Goal: Information Seeking & Learning: Learn about a topic

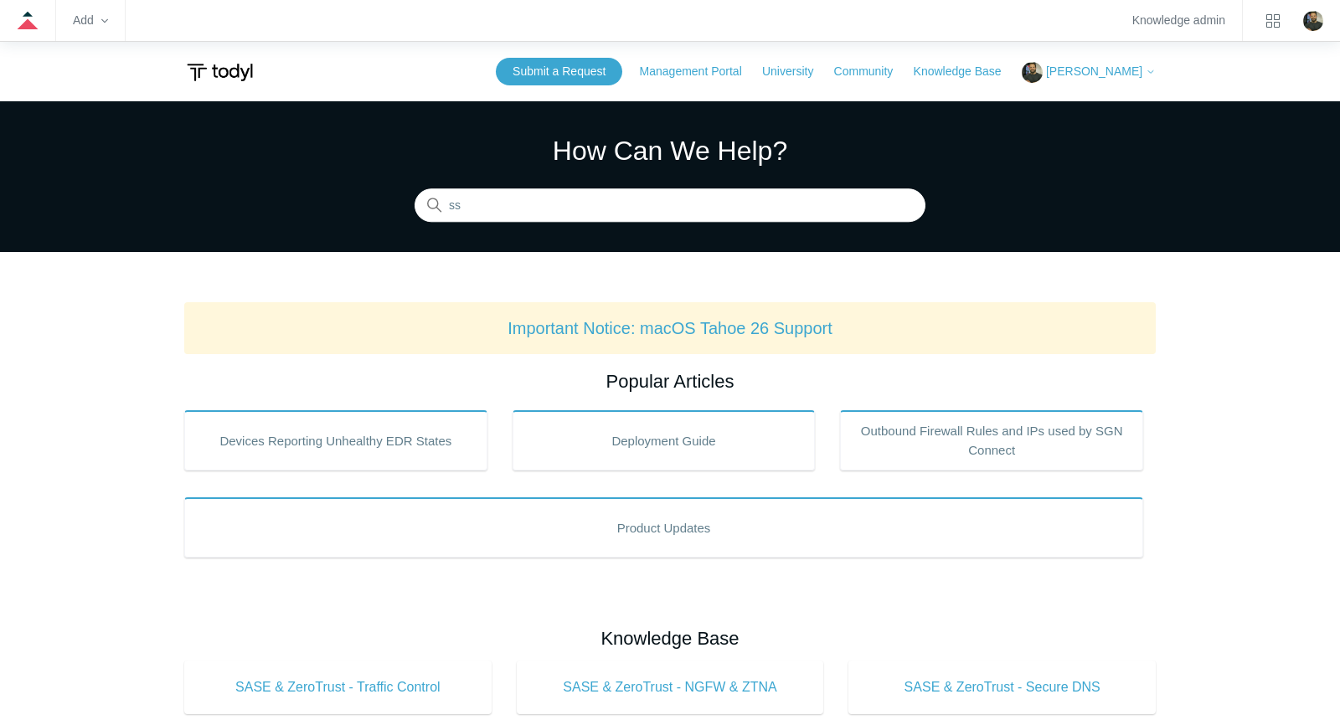
type input "sso"
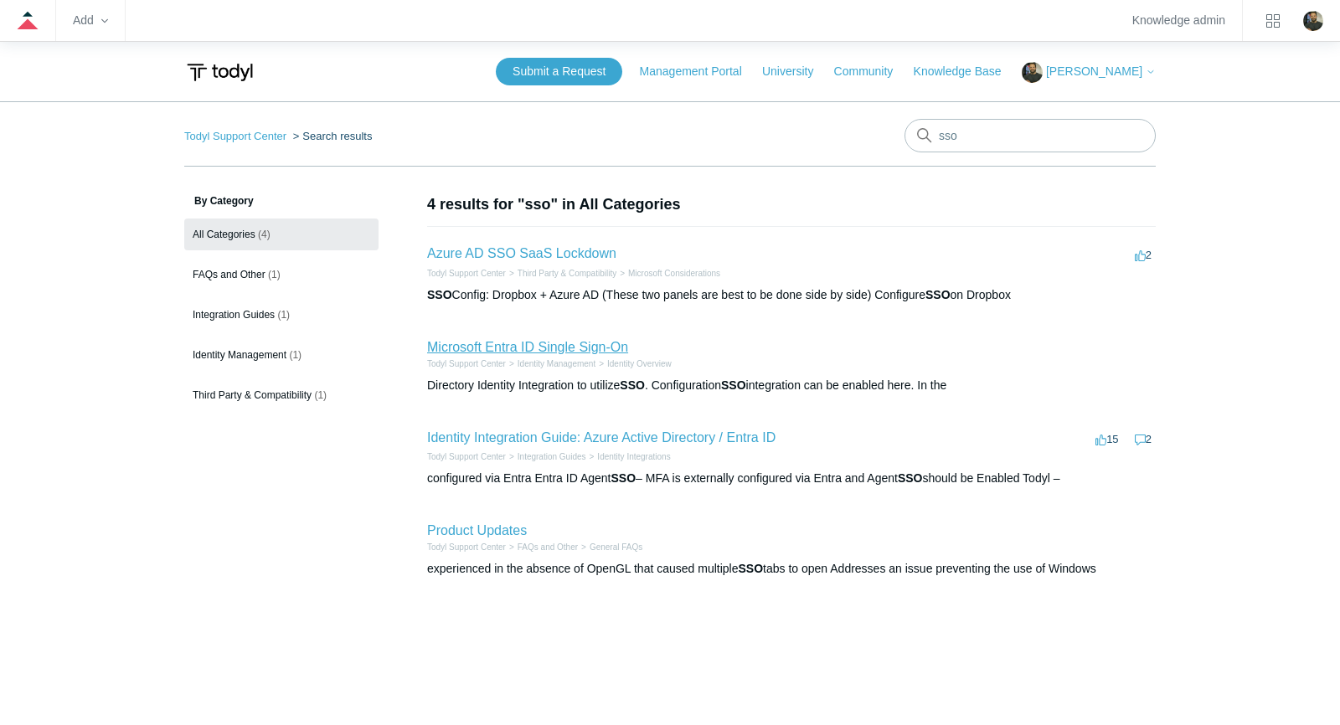
click at [581, 347] on link "Microsoft Entra ID Single Sign-On" at bounding box center [527, 347] width 201 height 14
click at [715, 439] on link "Identity Integration Guide: Azure Active Directory / Entra ID" at bounding box center [601, 438] width 348 height 14
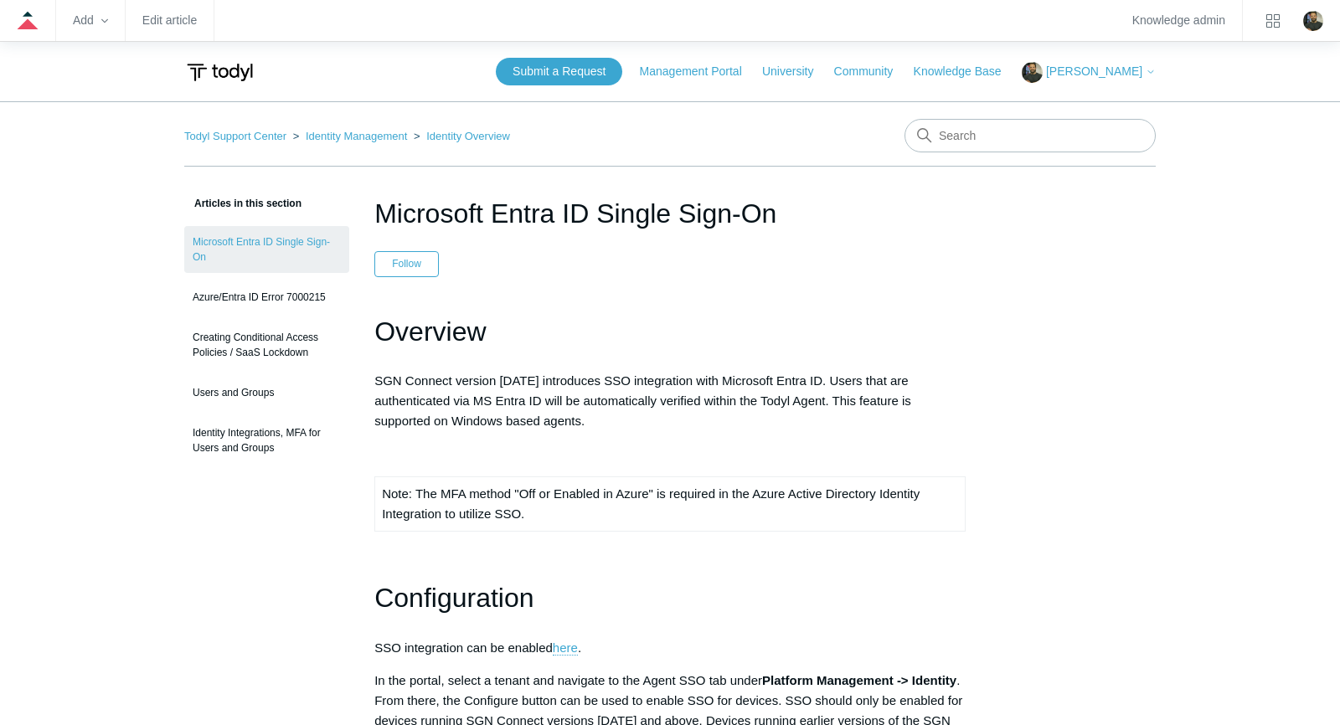
scroll to position [205, 0]
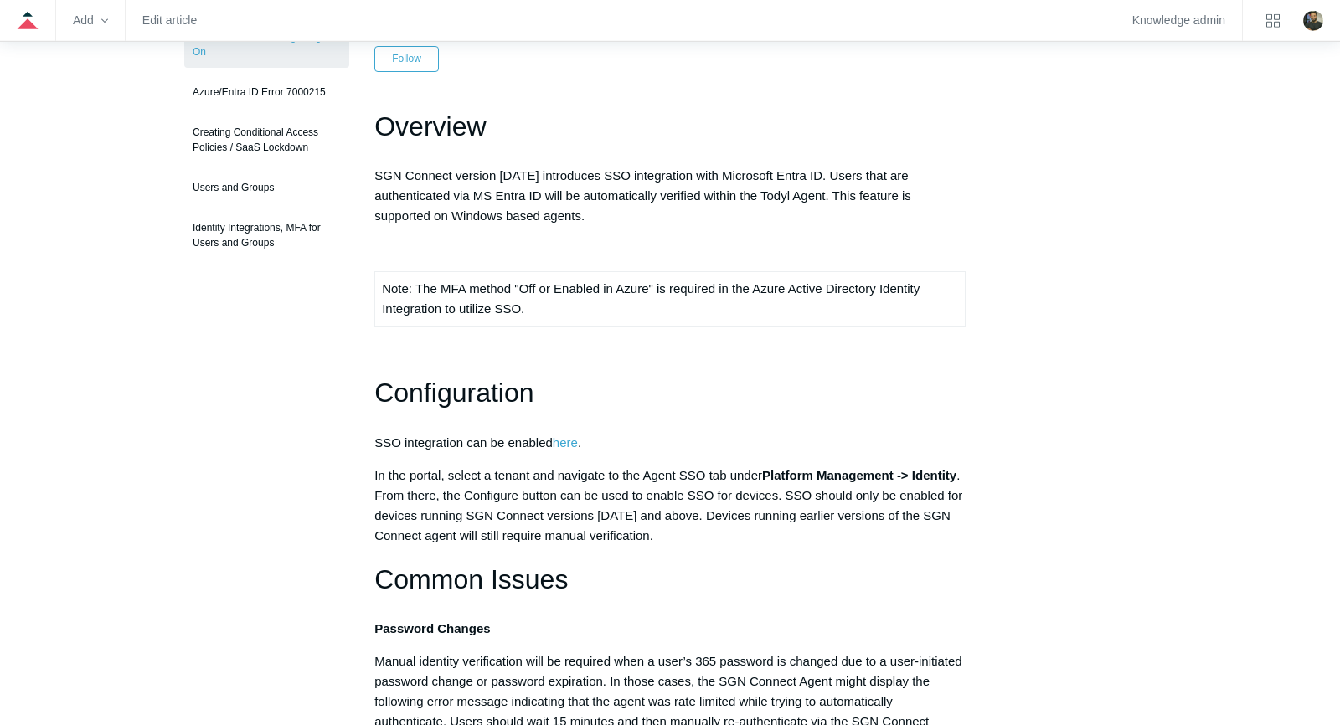
click at [570, 443] on link "here" at bounding box center [565, 443] width 25 height 15
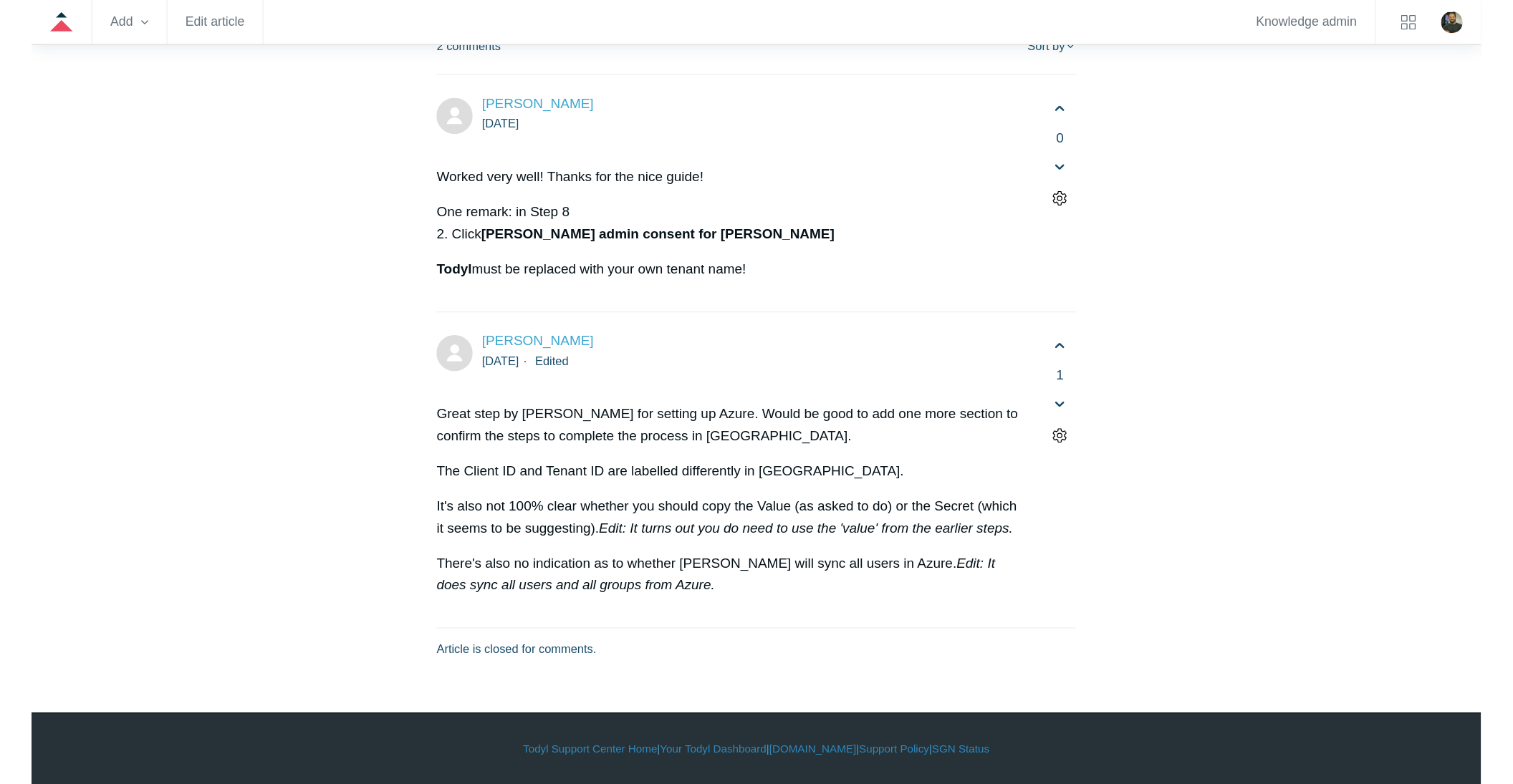
scroll to position [7414, 0]
